Goal: Transaction & Acquisition: Obtain resource

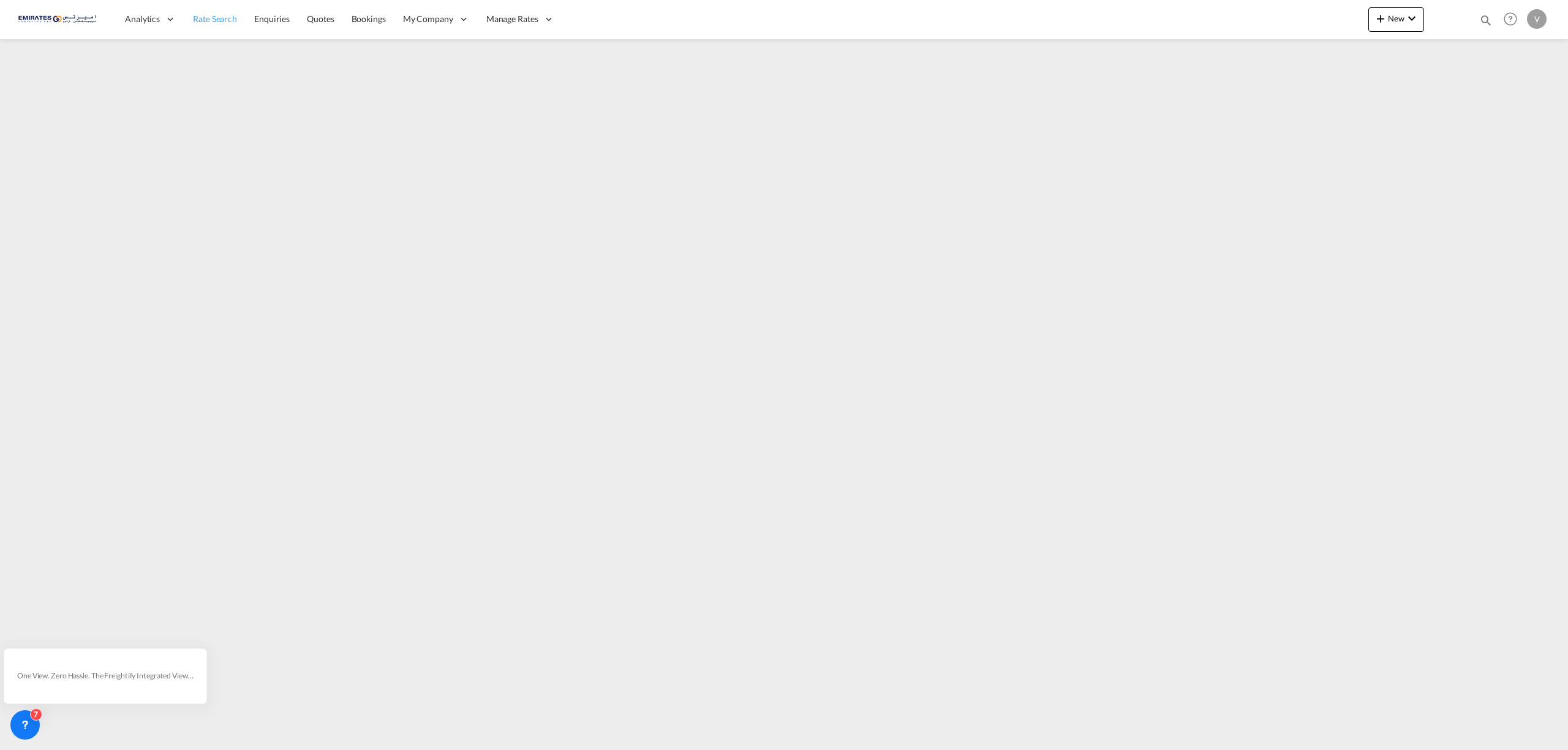
click at [202, 22] on span "Rate Search" at bounding box center [215, 18] width 44 height 11
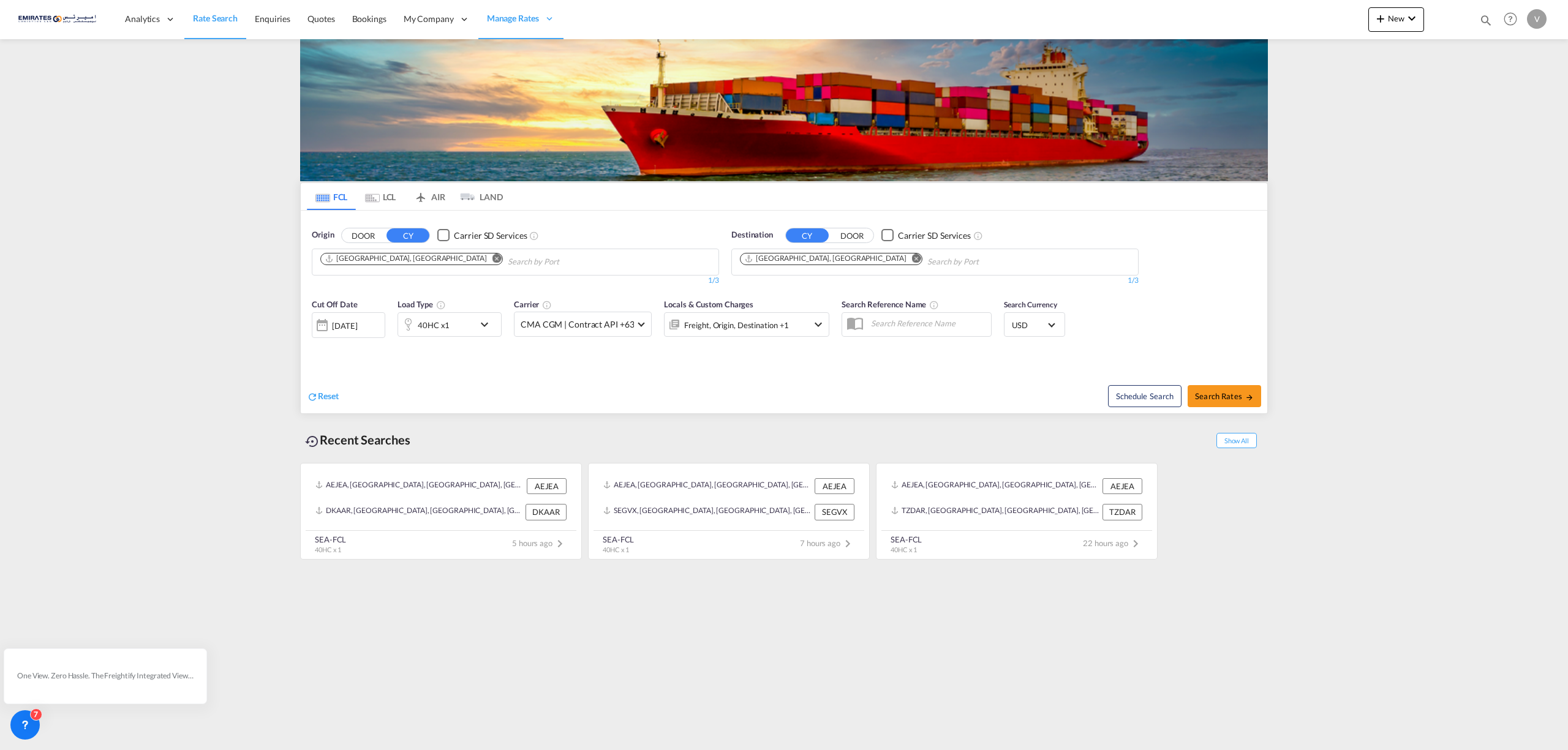
drag, startPoint x: 1404, startPoint y: 20, endPoint x: 1402, endPoint y: 76, distance: 56.0
click at [1402, 76] on md-content "Analytics Reports Dashboard Rate Search Enquiries Quotes Bookings" at bounding box center [784, 375] width 1568 height 750
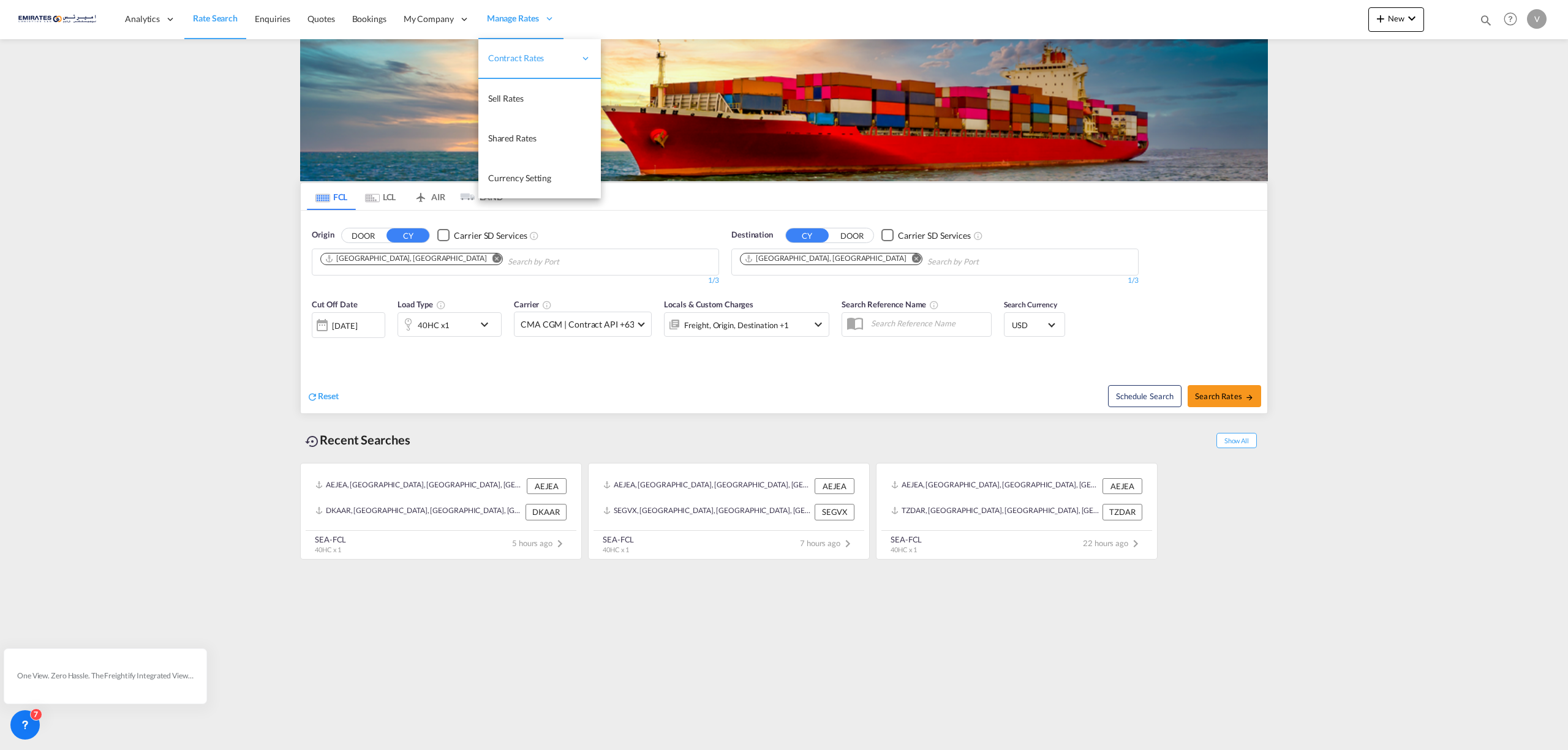
click at [495, 20] on span "Manage Rates" at bounding box center [513, 18] width 52 height 12
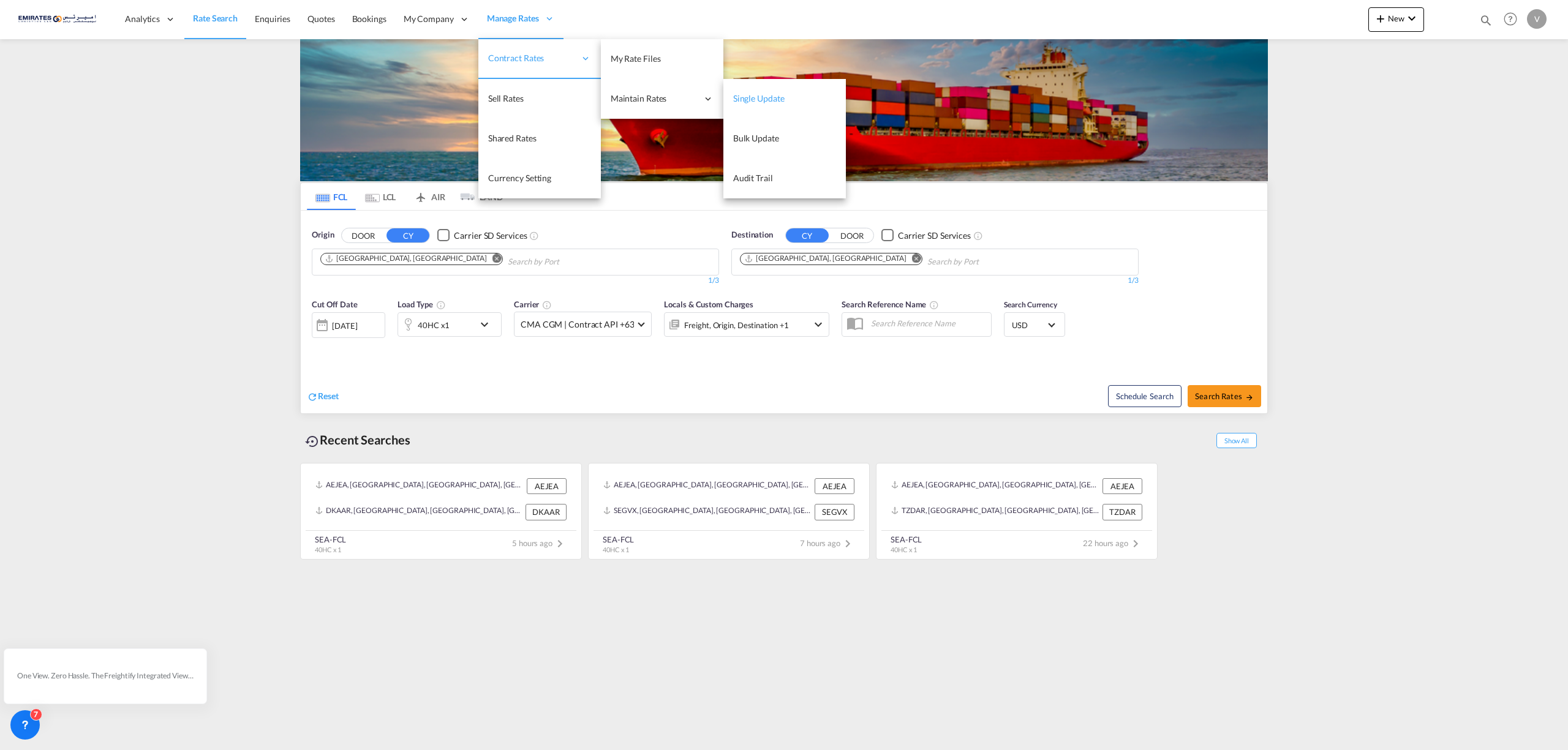
click at [762, 99] on span "Single Update" at bounding box center [759, 99] width 52 height 11
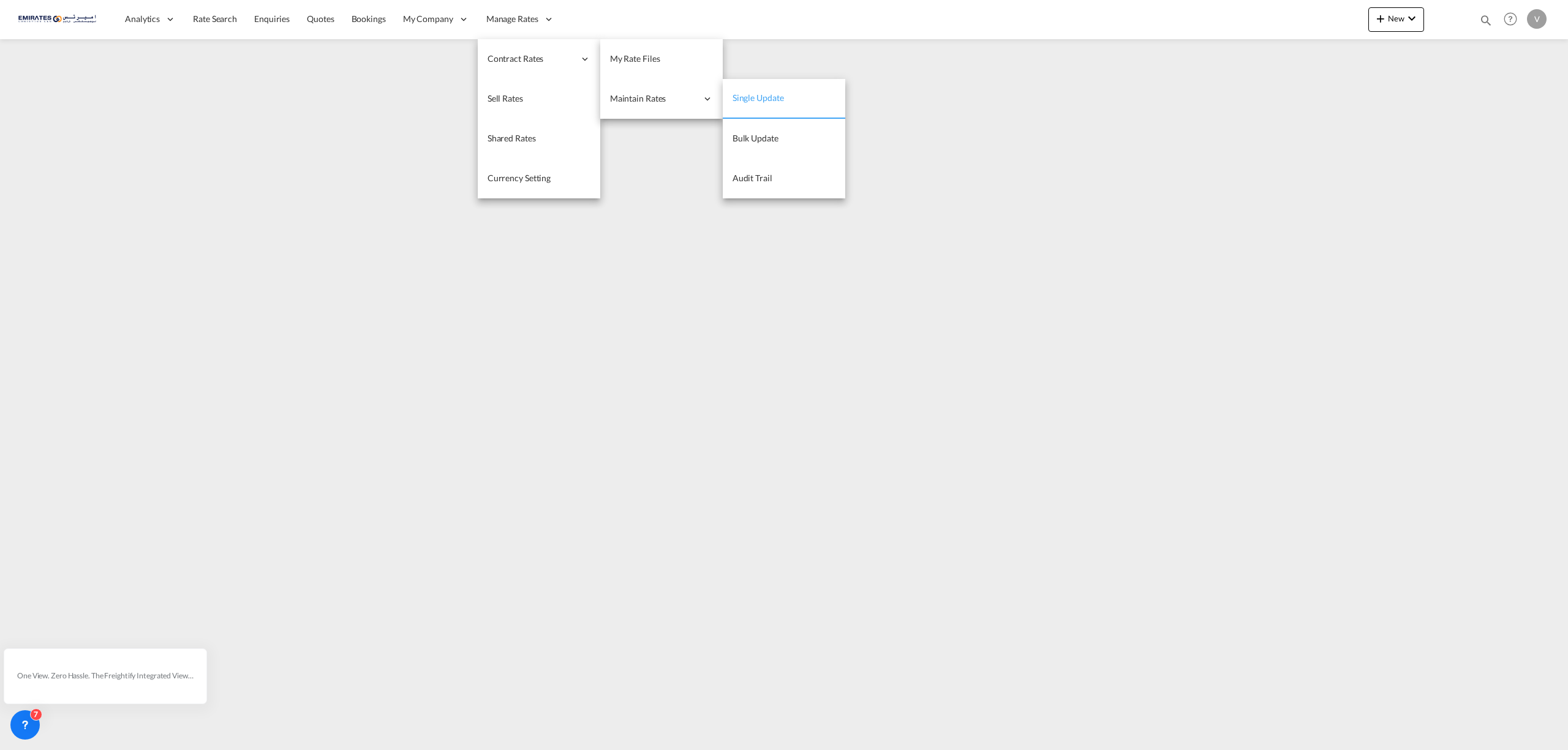
click at [762, 94] on span "Single Update" at bounding box center [758, 98] width 52 height 11
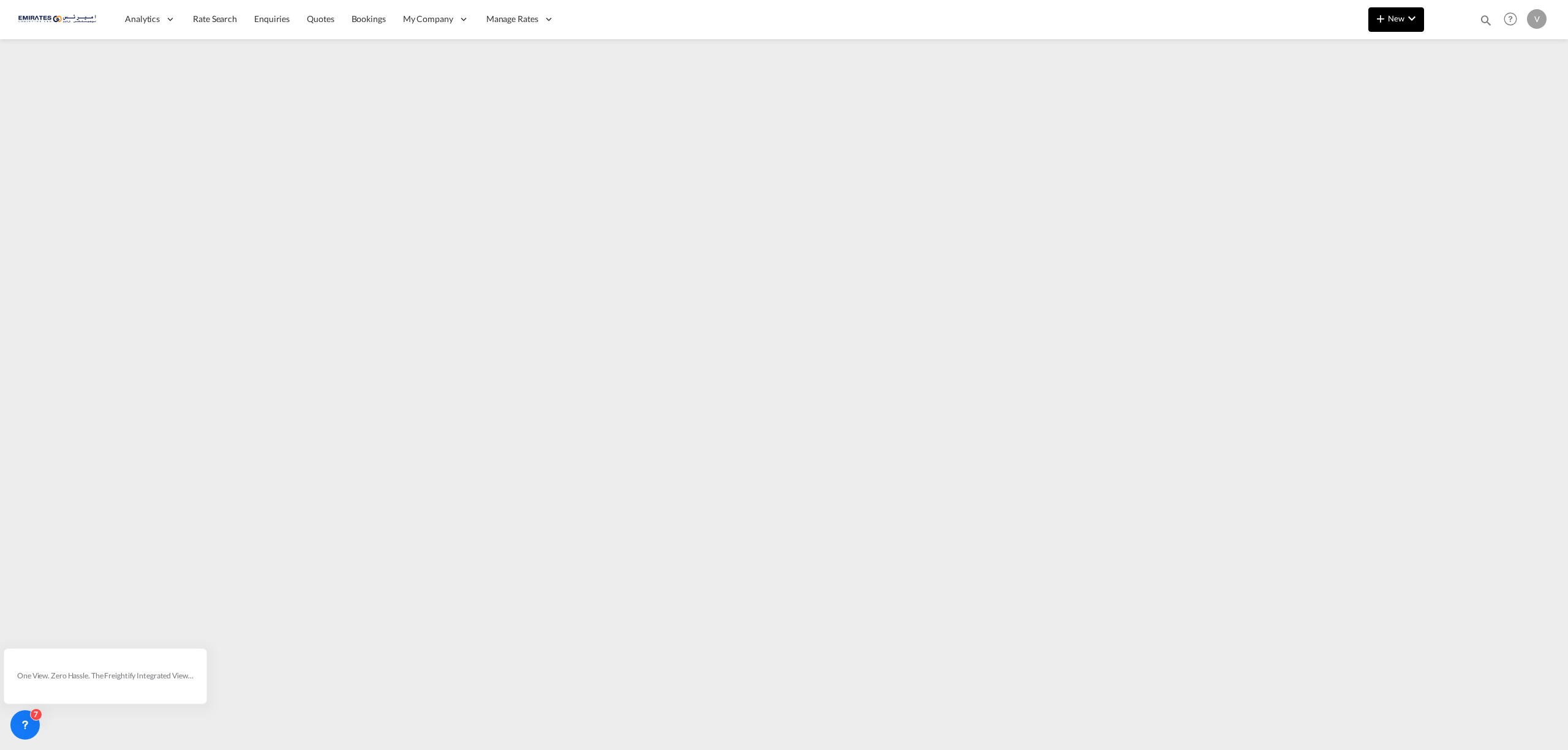
click at [1372, 18] on button "New" at bounding box center [1396, 20] width 55 height 25
click at [1453, 49] on span "Ratecard" at bounding box center [1446, 52] width 13 height 25
click at [199, 8] on link "Rate Search" at bounding box center [215, 19] width 62 height 40
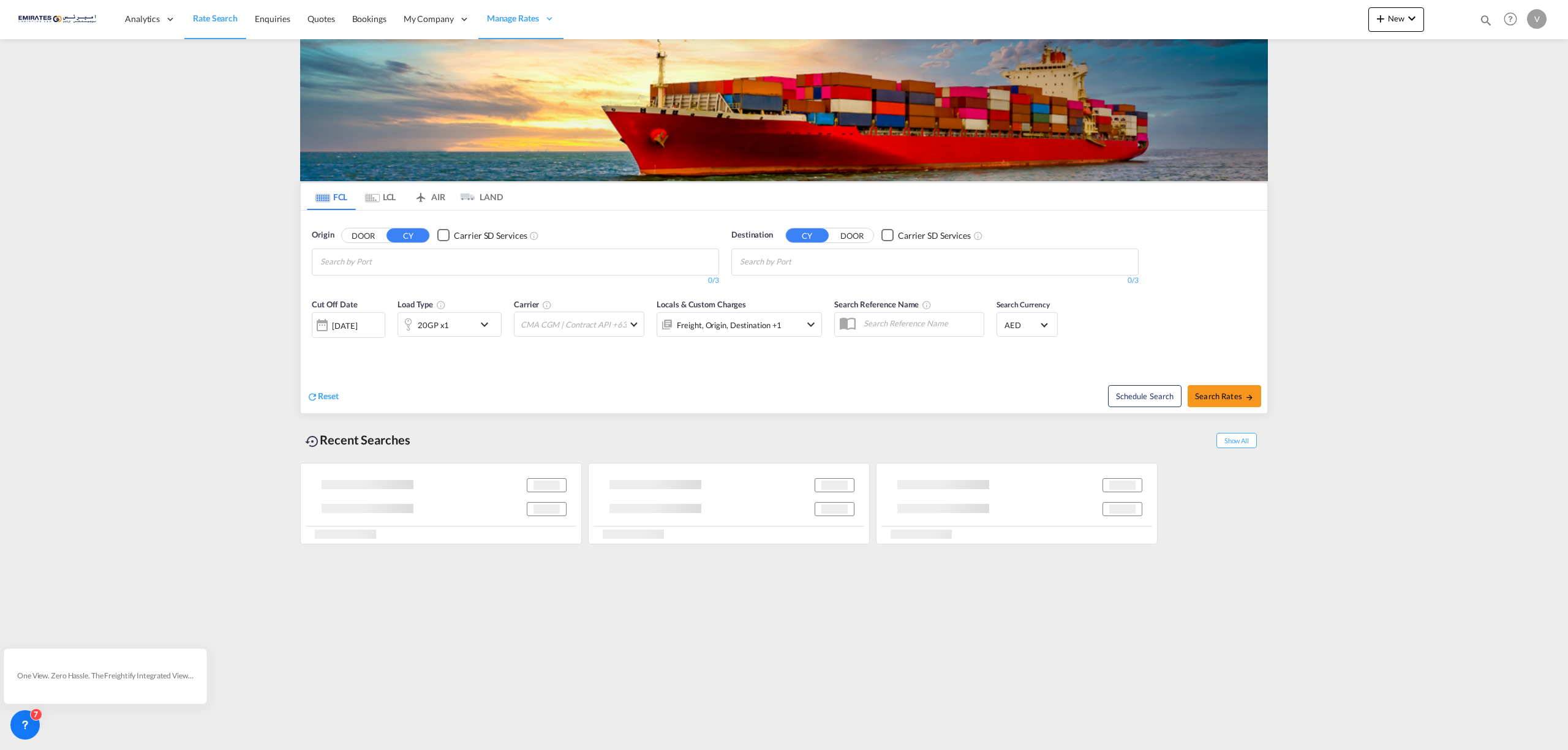
click at [199, 15] on span "Rate Search" at bounding box center [216, 18] width 45 height 11
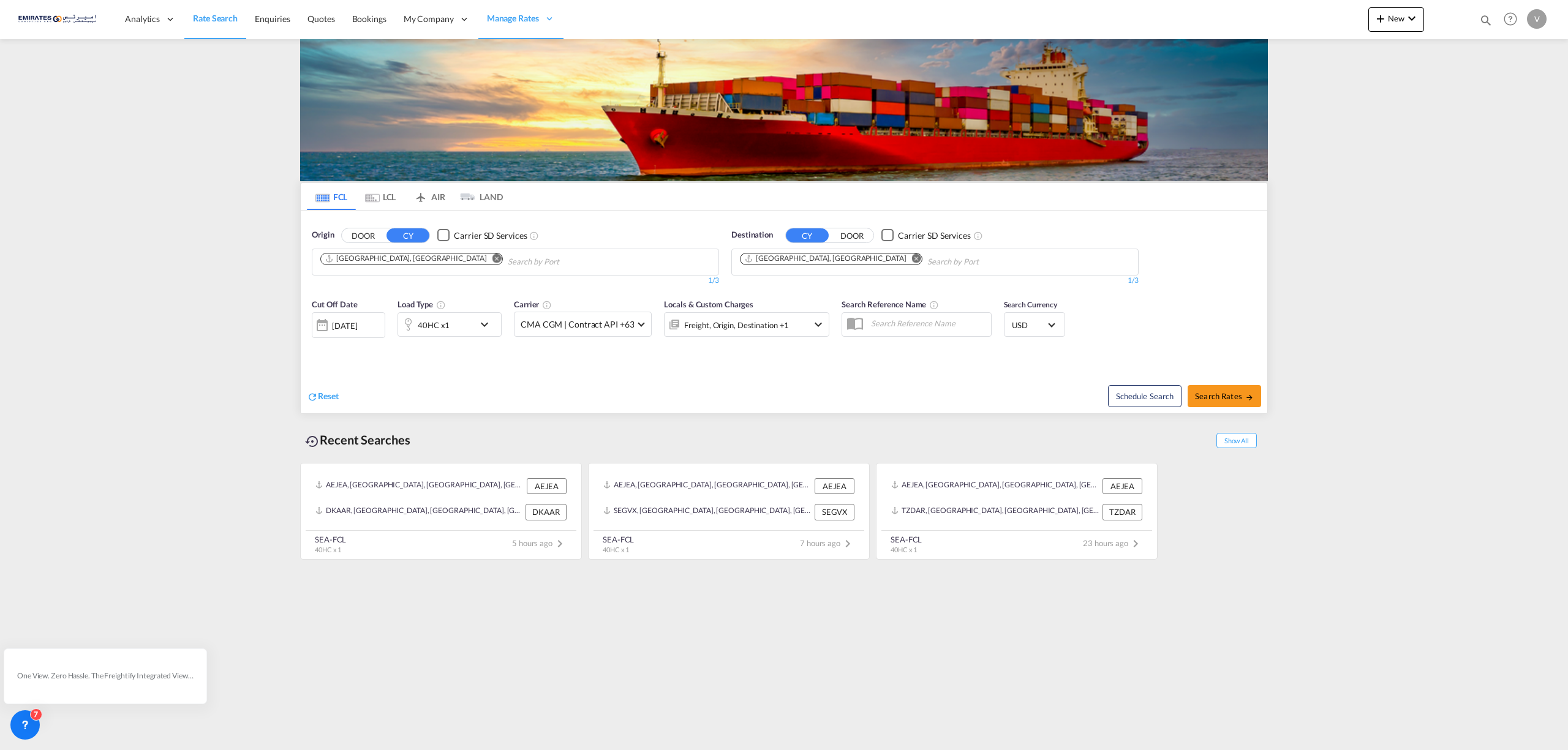
click at [912, 259] on md-icon "Remove" at bounding box center [916, 258] width 9 height 9
type input "[GEOGRAPHIC_DATA]"
click at [833, 290] on div "Mombasa [GEOGRAPHIC_DATA] [GEOGRAPHIC_DATA]" at bounding box center [836, 291] width 233 height 37
click at [1231, 396] on span "Search Rates" at bounding box center [1225, 396] width 59 height 10
type input "AEJEA to KEMBA / [DATE]"
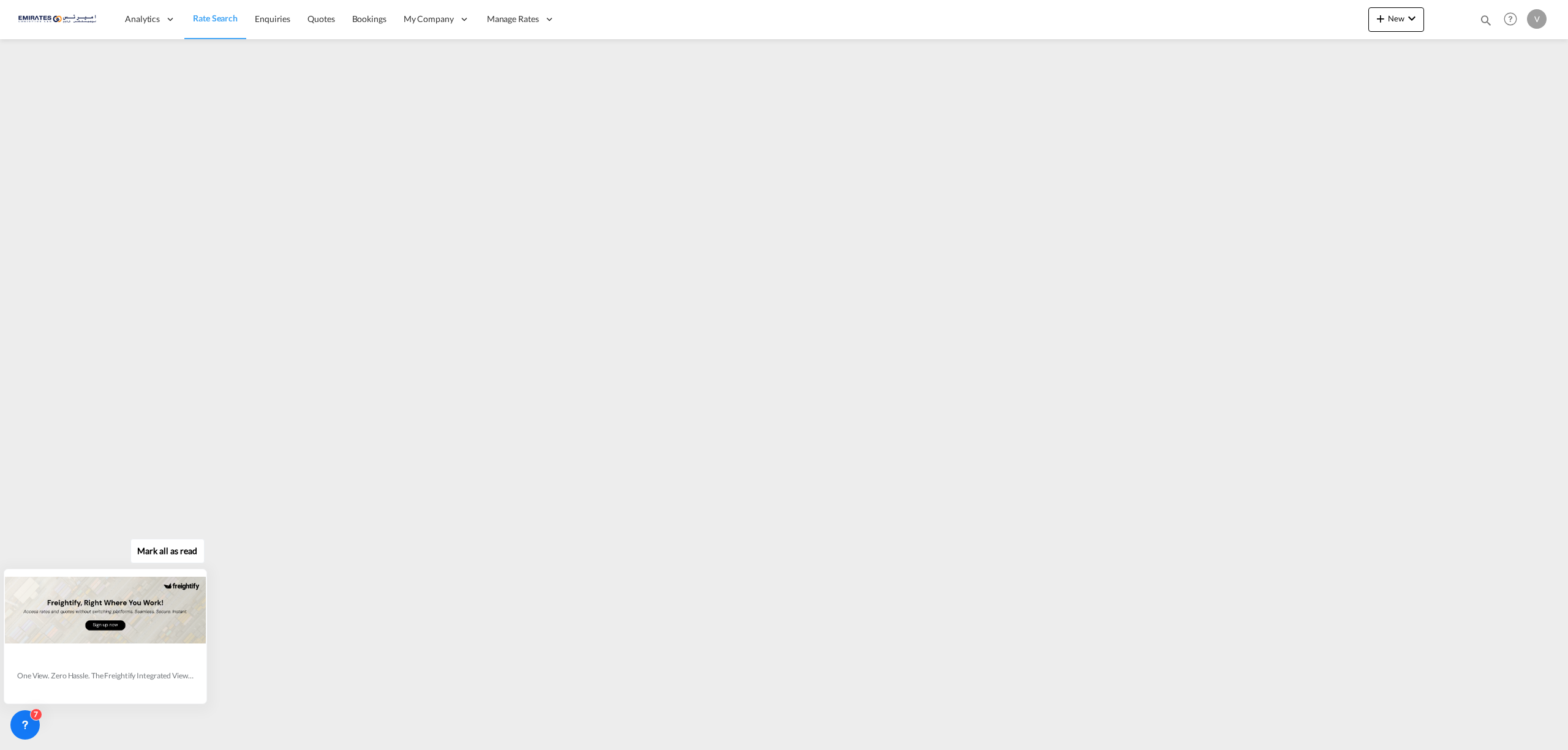
click at [184, 550] on button "Mark all as read" at bounding box center [167, 551] width 74 height 25
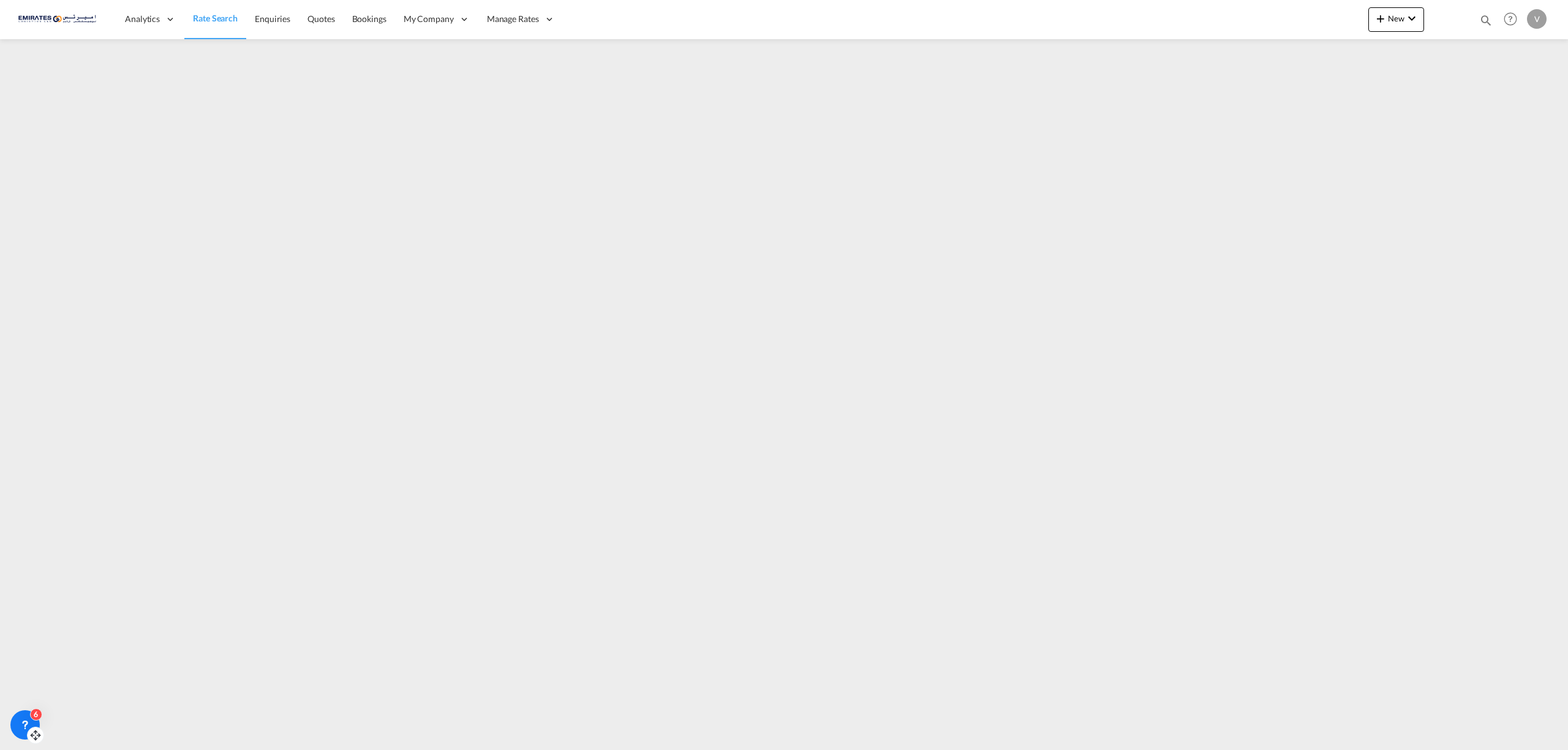
click at [30, 720] on icon at bounding box center [25, 725] width 12 height 12
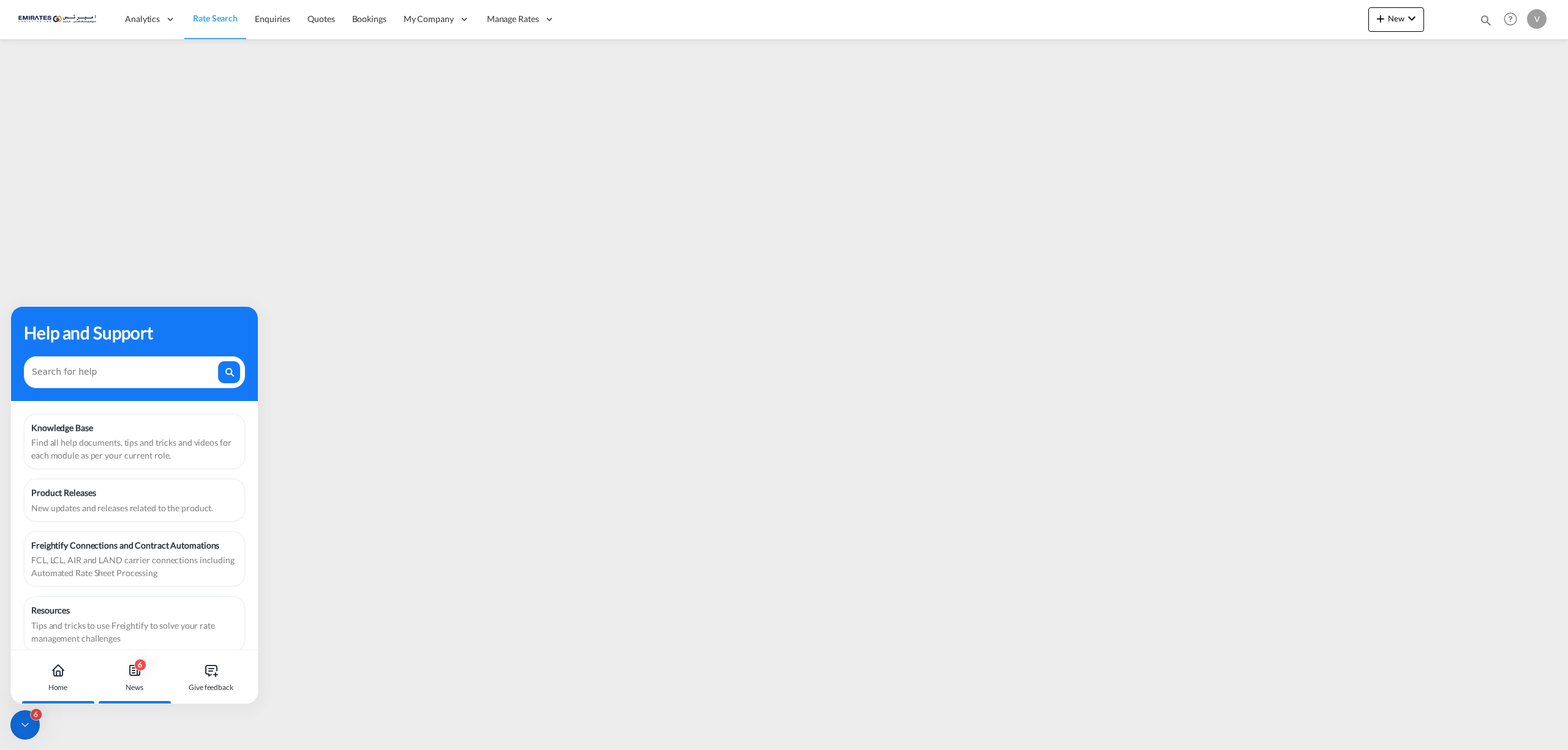
click at [141, 680] on div "6 News" at bounding box center [134, 678] width 68 height 54
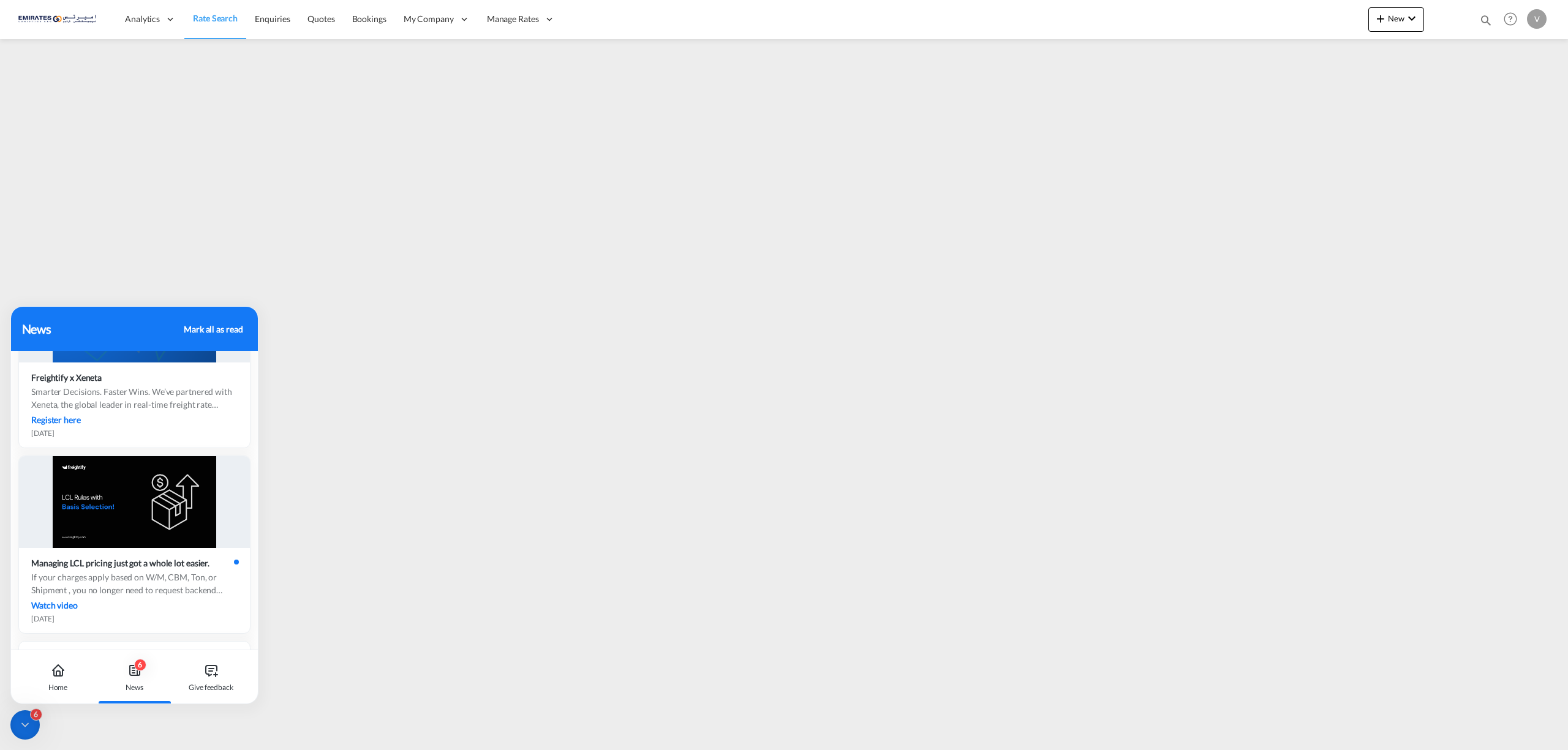
scroll to position [611, 0]
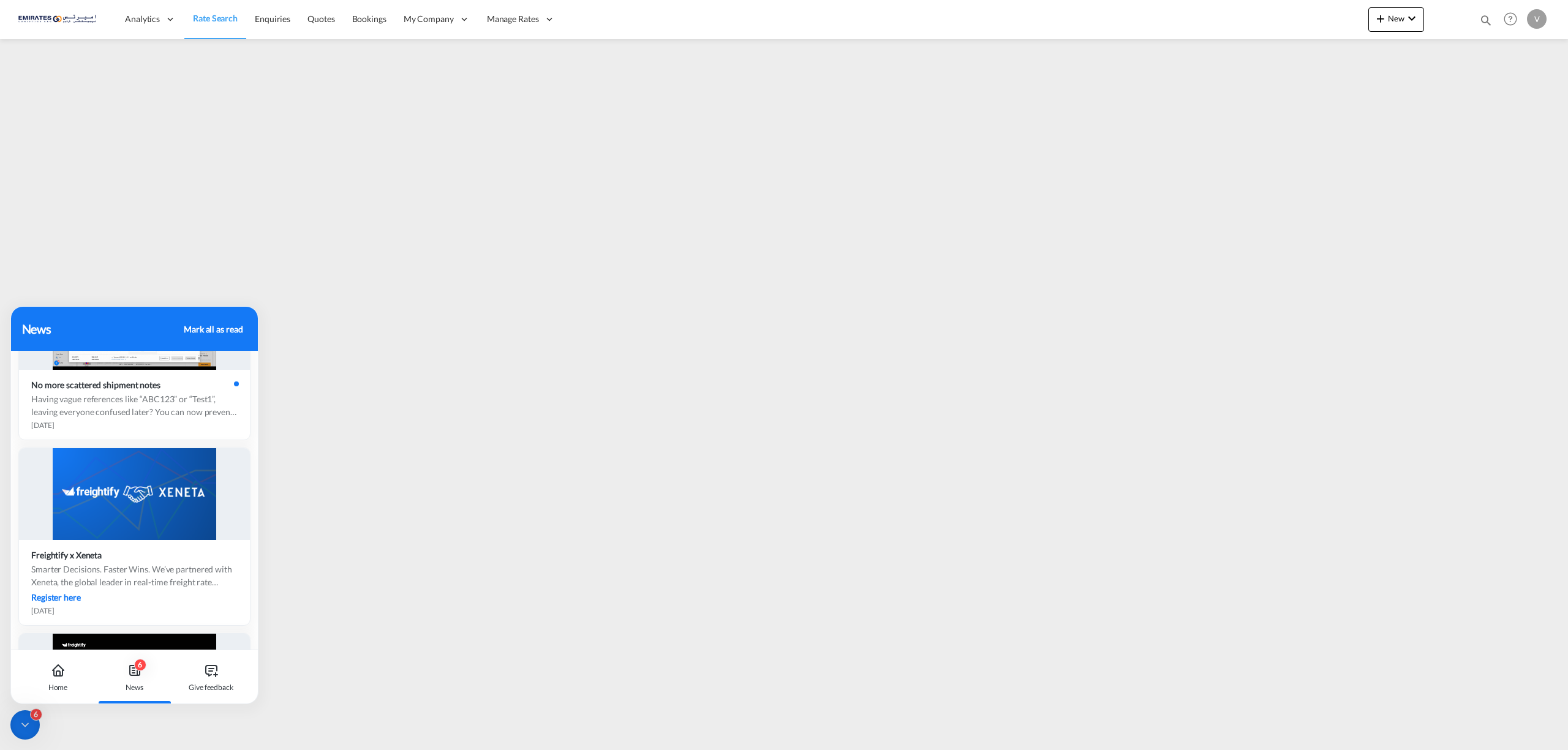
click at [221, 324] on div "Mark all as read" at bounding box center [213, 329] width 59 height 13
click at [15, 724] on div at bounding box center [25, 725] width 29 height 29
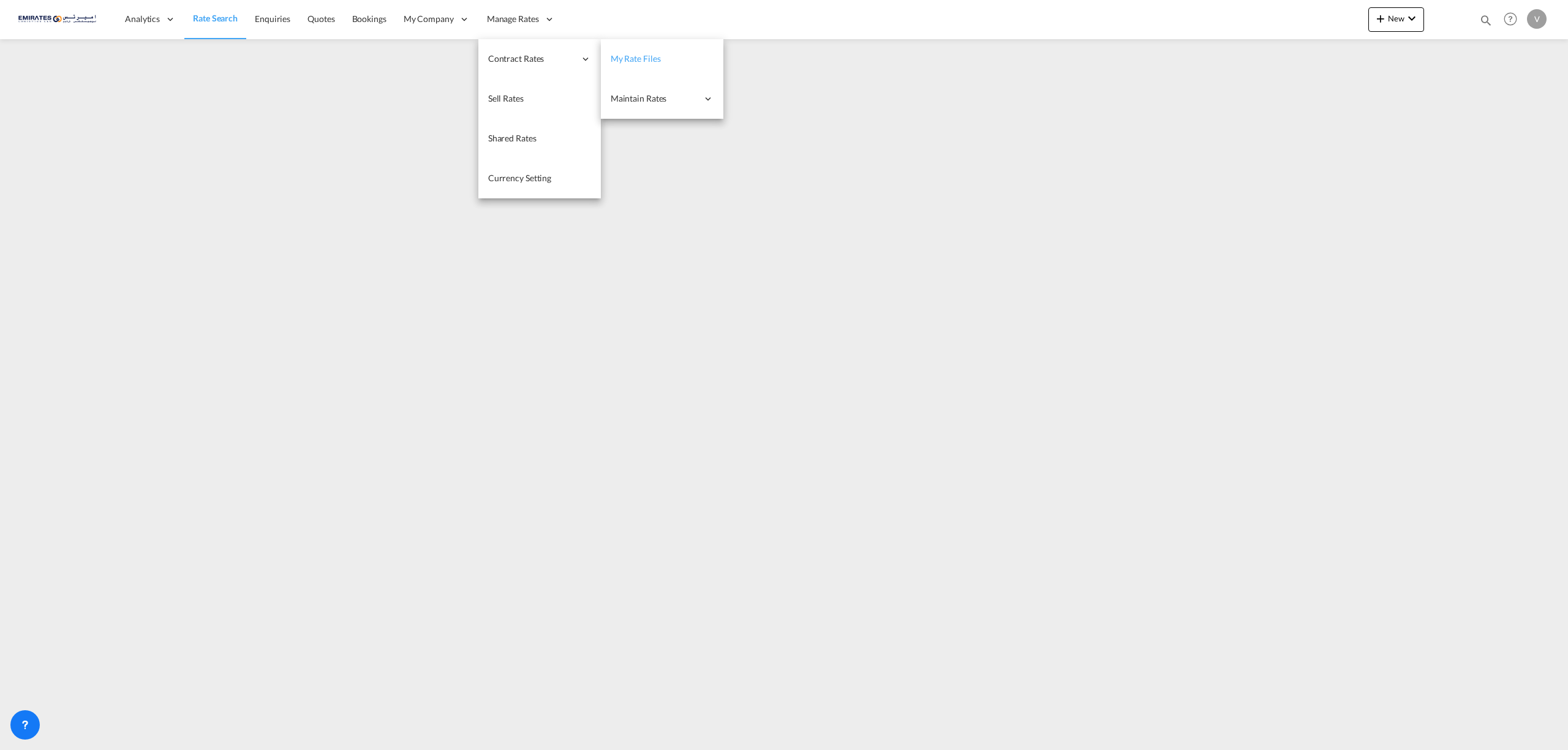
click at [657, 52] on link "My Rate Files" at bounding box center [662, 59] width 122 height 40
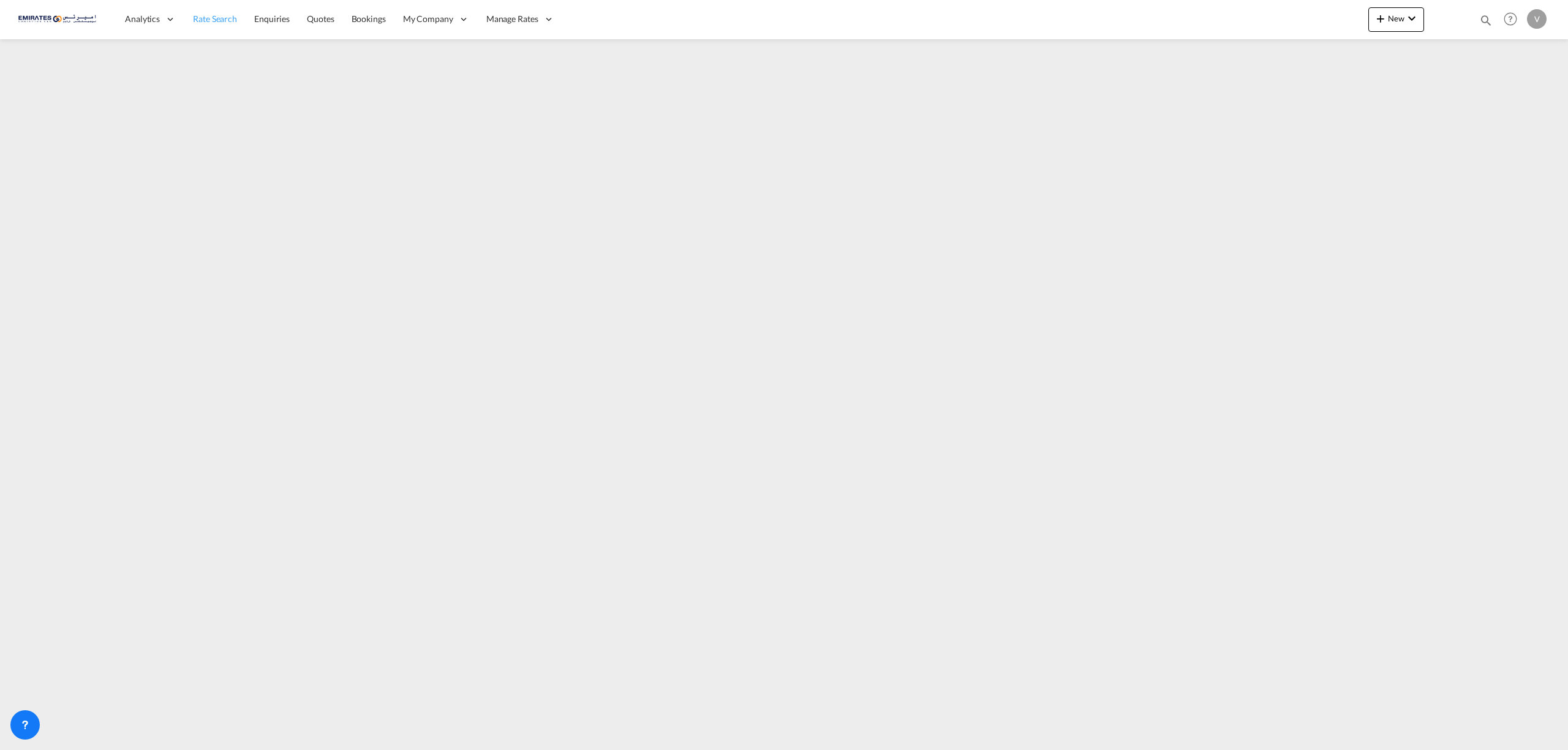
click at [209, 15] on span "Rate Search" at bounding box center [215, 18] width 44 height 11
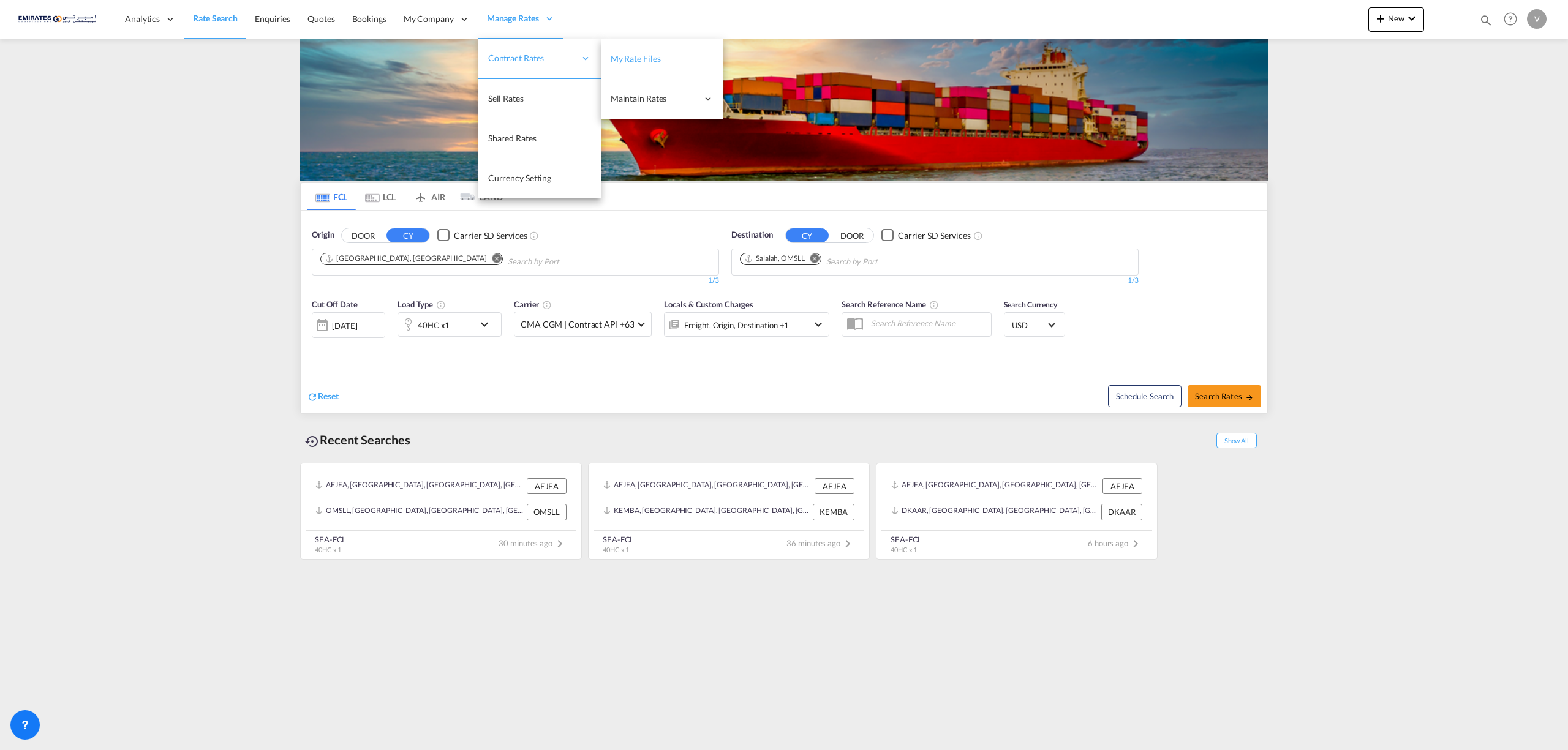
click at [645, 64] on span "My Rate Files" at bounding box center [635, 59] width 50 height 12
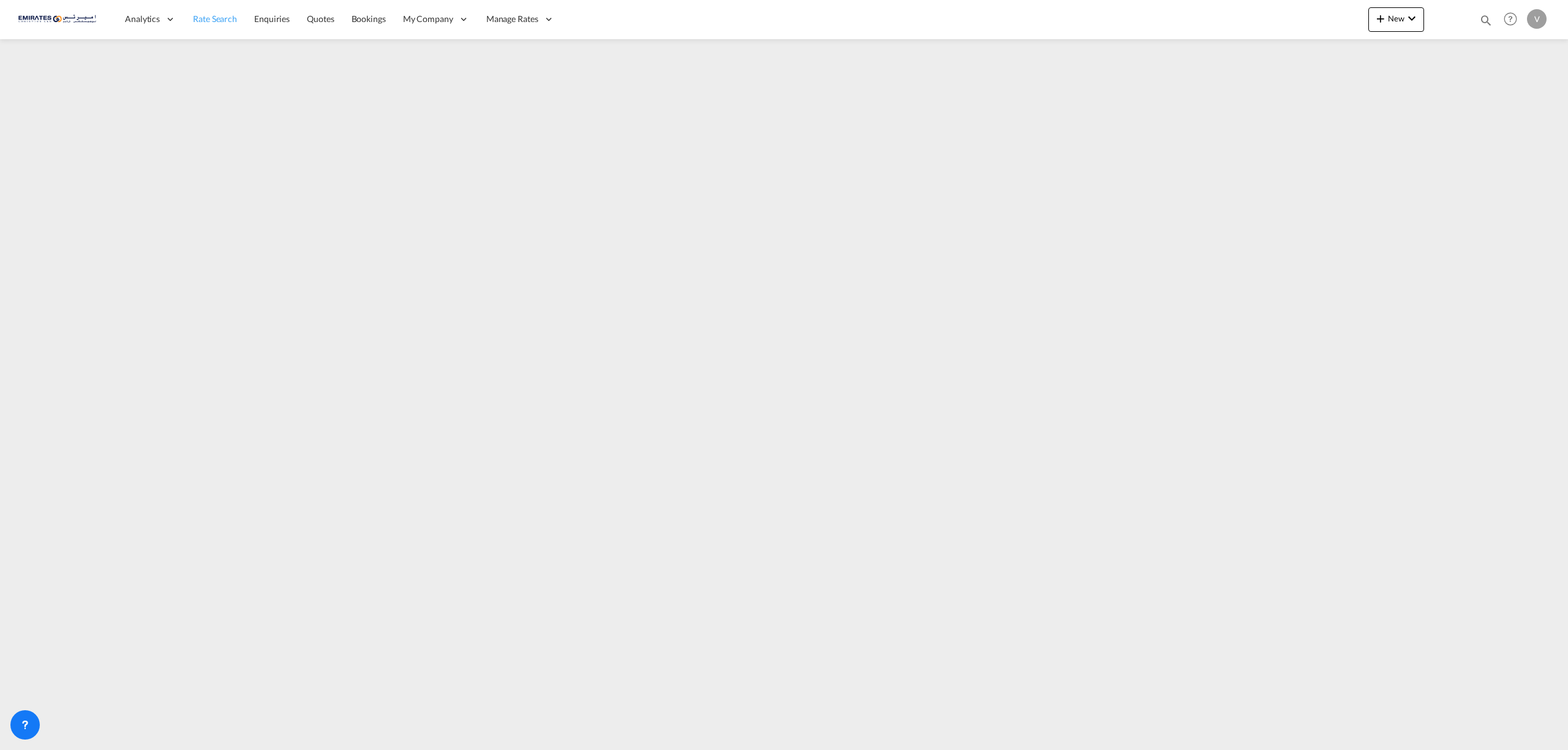
click at [209, 22] on span "Rate Search" at bounding box center [215, 18] width 44 height 11
